Goal: Navigation & Orientation: Find specific page/section

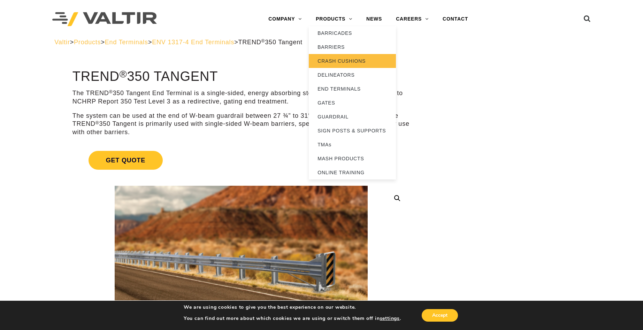
click at [339, 63] on link "CRASH CUSHIONS" at bounding box center [352, 61] width 87 height 14
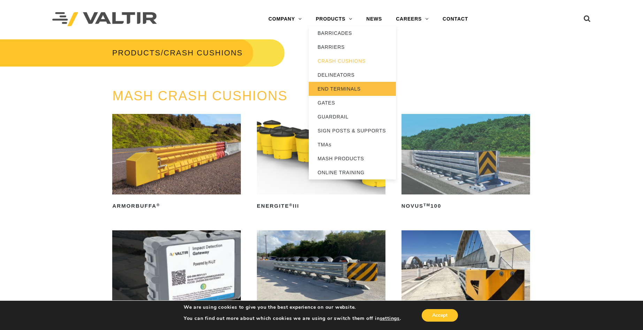
click at [342, 88] on link "END TERMINALS" at bounding box center [352, 89] width 87 height 14
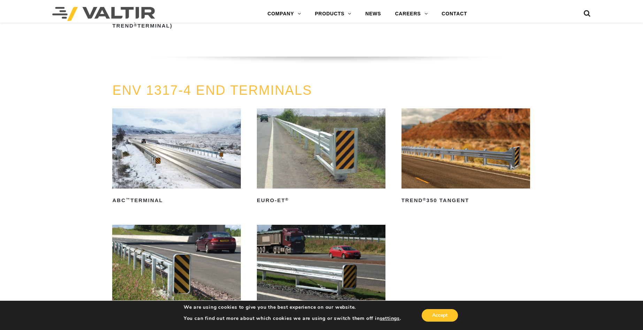
scroll to position [593, 0]
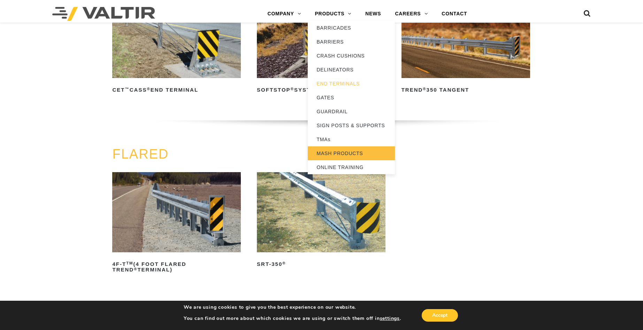
click at [330, 150] on link "MASH PRODUCTS" at bounding box center [351, 153] width 87 height 14
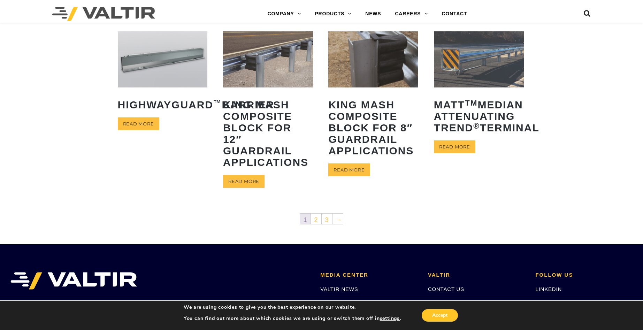
scroll to position [349, 0]
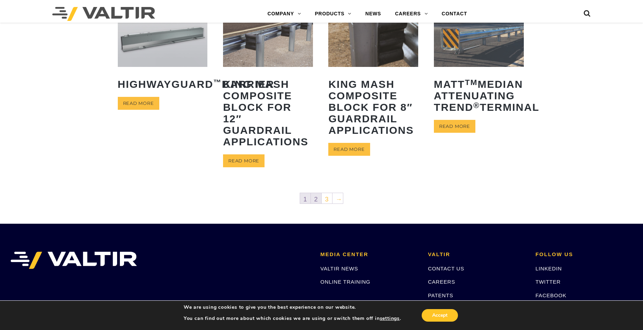
click at [314, 200] on link "2" at bounding box center [316, 198] width 10 height 10
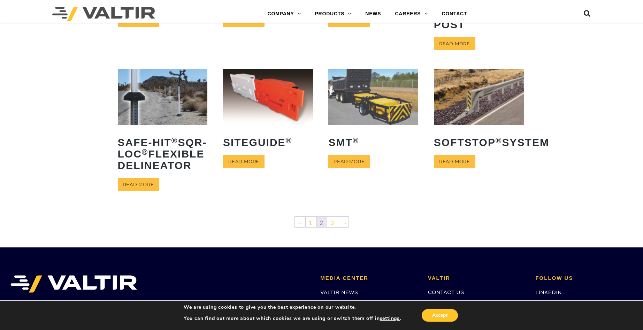
scroll to position [279, 0]
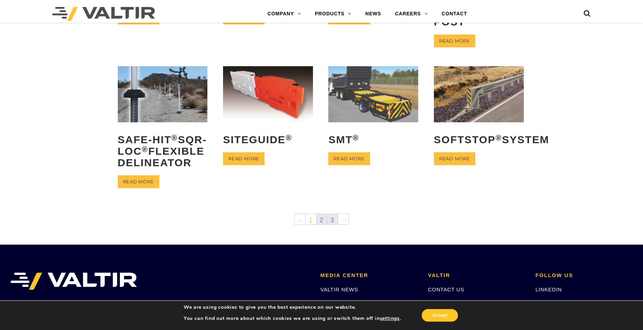
click at [337, 225] on link "3" at bounding box center [332, 219] width 10 height 10
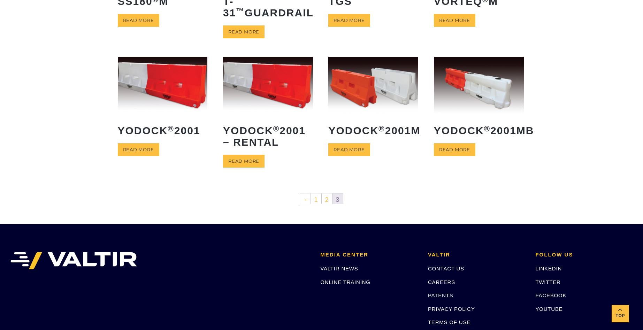
scroll to position [140, 0]
